Goal: Task Accomplishment & Management: Use online tool/utility

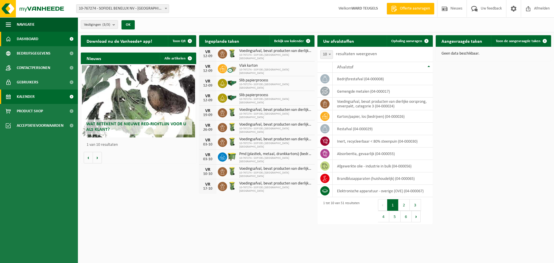
click at [42, 94] on link "Kalender" at bounding box center [39, 96] width 78 height 14
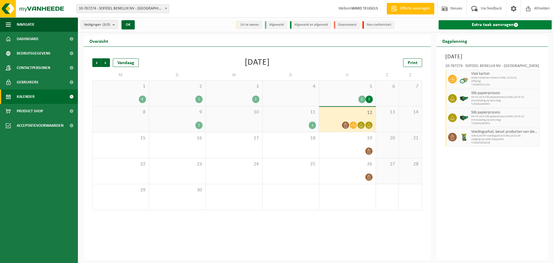
click at [489, 25] on link "Extra taak aanvragen" at bounding box center [495, 24] width 113 height 9
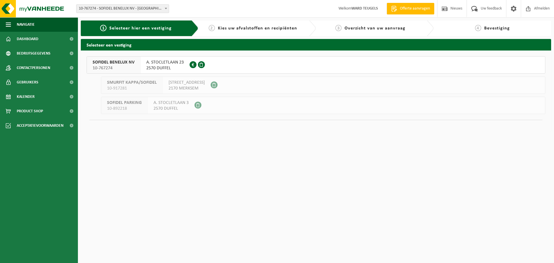
click at [115, 68] on span "10-767274" at bounding box center [114, 68] width 42 height 6
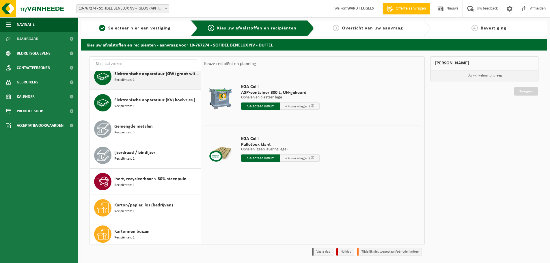
scroll to position [404, 0]
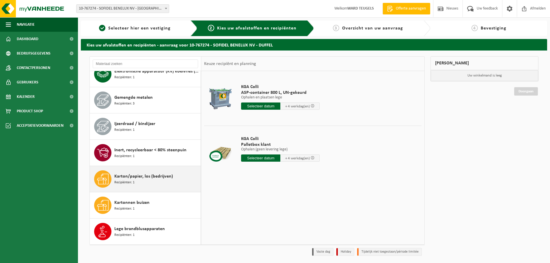
click at [139, 185] on div "Karton/papier, los (bedrijven) Recipiënten: 1" at bounding box center [156, 178] width 85 height 17
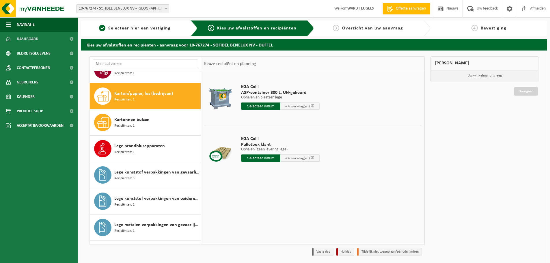
scroll to position [499, 0]
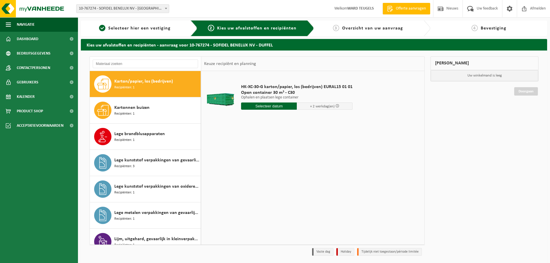
click at [265, 104] on input "text" at bounding box center [269, 105] width 56 height 7
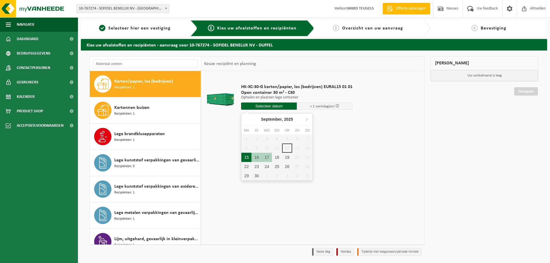
click at [245, 160] on div "15" at bounding box center [246, 157] width 10 height 9
type input "Van 2025-09-15"
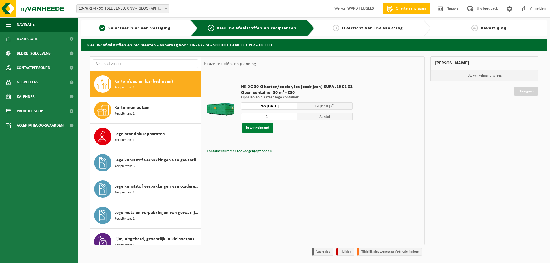
click at [261, 130] on button "In winkelmand" at bounding box center [258, 127] width 32 height 9
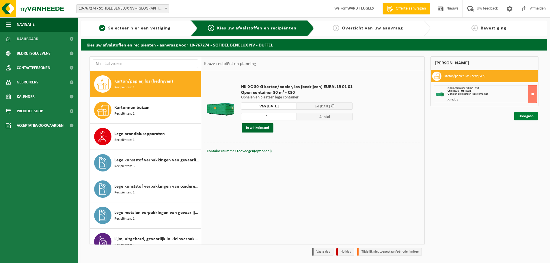
click at [527, 117] on link "Doorgaan" at bounding box center [526, 116] width 24 height 8
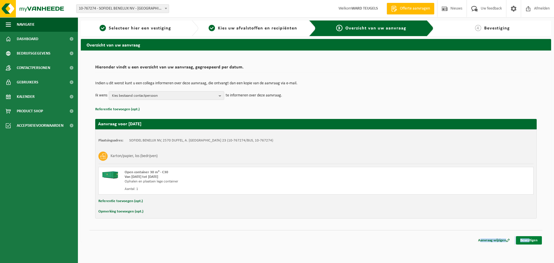
click at [528, 236] on div "Aanvraag wijzigen Bevestigen" at bounding box center [315, 233] width 453 height 6
click at [528, 239] on link "Bevestigen" at bounding box center [529, 240] width 26 height 8
click at [533, 240] on link "Bevestigen" at bounding box center [529, 240] width 26 height 8
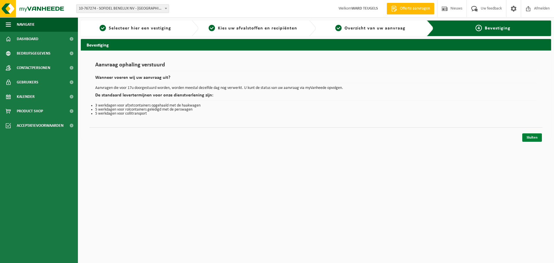
click at [526, 135] on link "Sluiten" at bounding box center [533, 137] width 20 height 8
